Goal: Task Accomplishment & Management: Complete application form

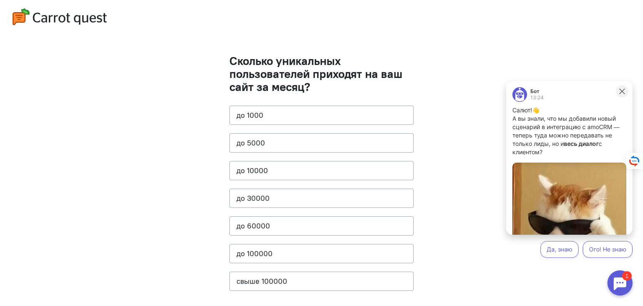
click at [623, 93] on icon at bounding box center [622, 92] width 8 height 8
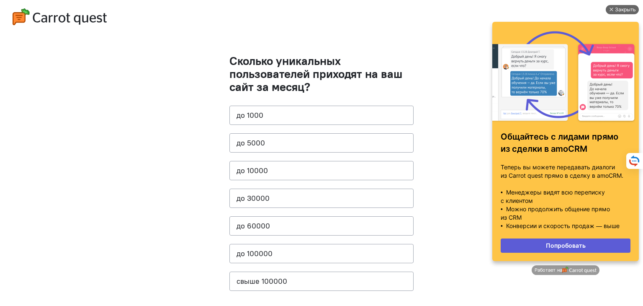
click at [625, 12] on div "Закрыть" at bounding box center [625, 9] width 21 height 9
